Goal: Transaction & Acquisition: Purchase product/service

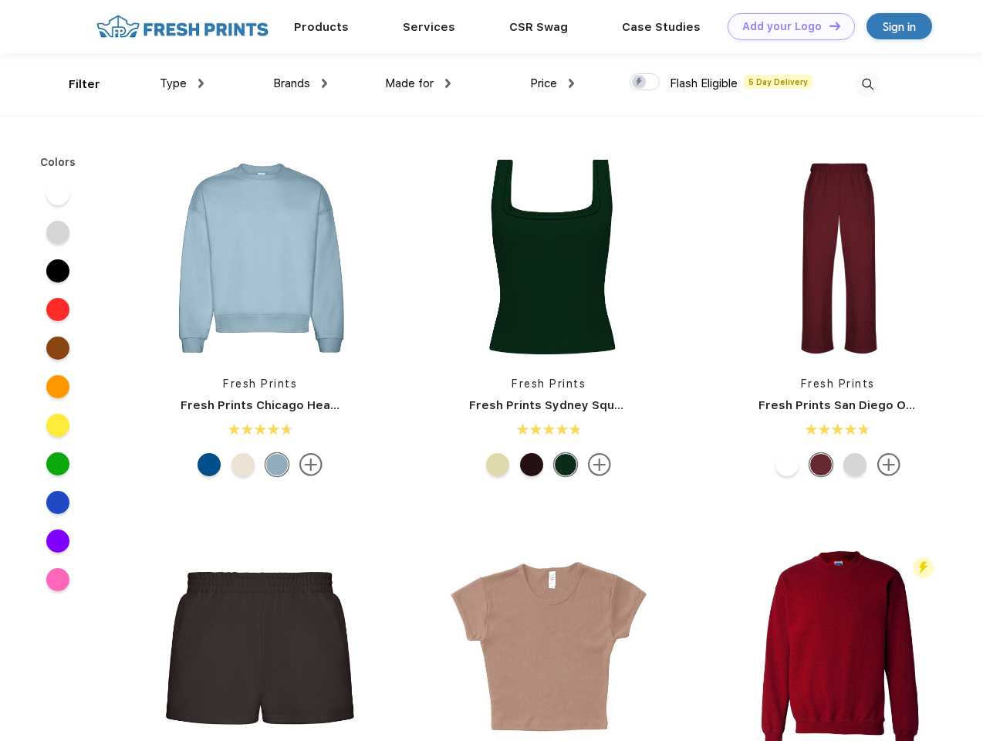
click at [786, 26] on link "Add your Logo Design Tool" at bounding box center [791, 26] width 127 height 27
click at [0, 0] on div "Design Tool" at bounding box center [0, 0] width 0 height 0
click at [828, 25] on link "Add your Logo Design Tool" at bounding box center [791, 26] width 127 height 27
click at [74, 84] on div "Filter" at bounding box center [85, 85] width 32 height 18
click at [182, 83] on span "Type" at bounding box center [173, 83] width 27 height 14
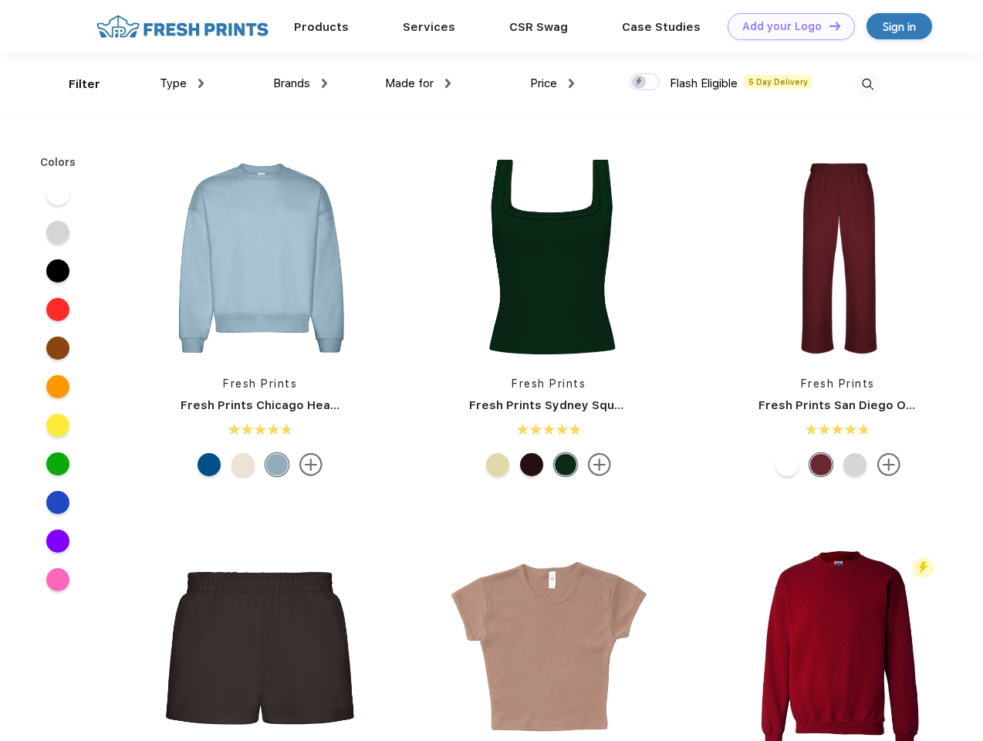
click at [300, 83] on span "Brands" at bounding box center [291, 83] width 37 height 14
click at [418, 83] on span "Made for" at bounding box center [409, 83] width 49 height 14
click at [553, 83] on span "Price" at bounding box center [543, 83] width 27 height 14
click at [645, 83] on div at bounding box center [645, 81] width 30 height 17
click at [640, 83] on input "checkbox" at bounding box center [635, 78] width 10 height 10
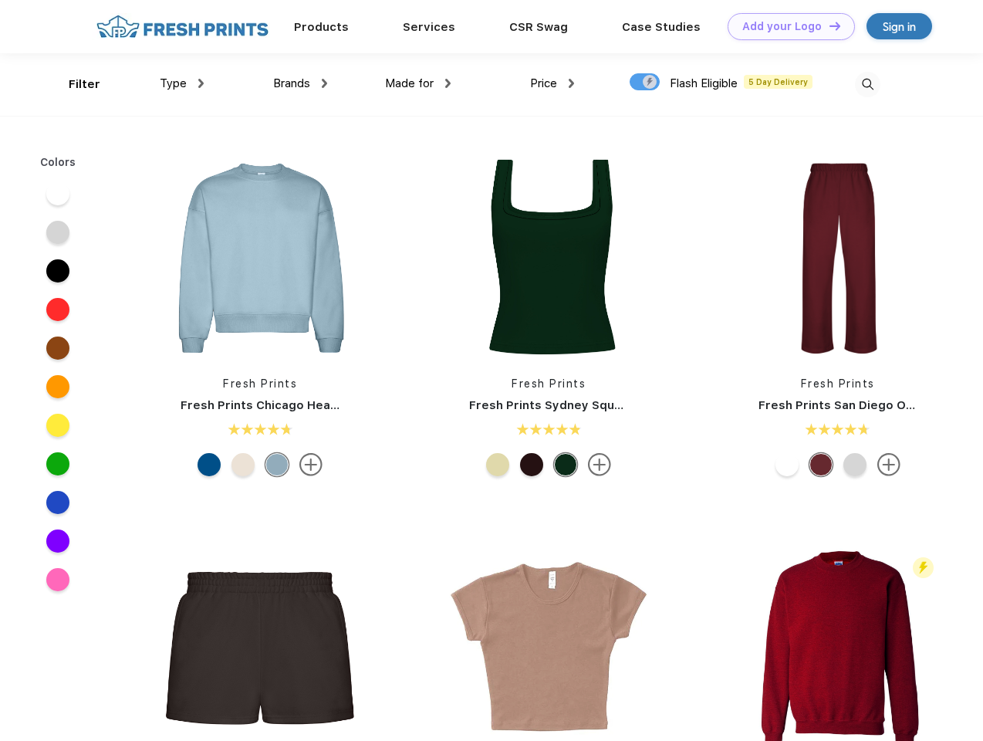
click at [867, 84] on img at bounding box center [867, 84] width 25 height 25
